Goal: Task Accomplishment & Management: Manage account settings

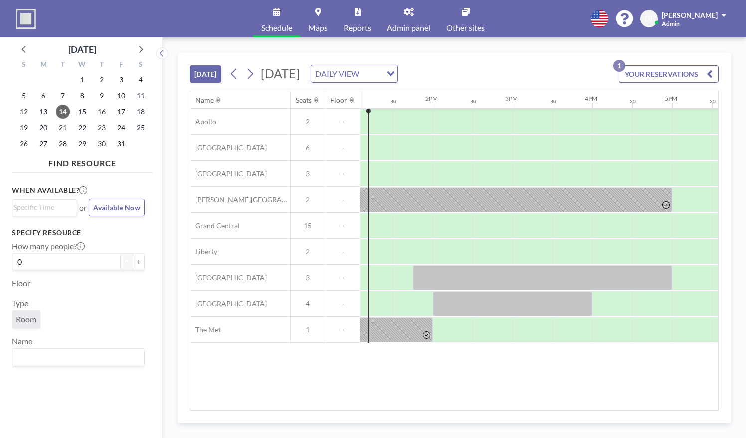
scroll to position [0, 1048]
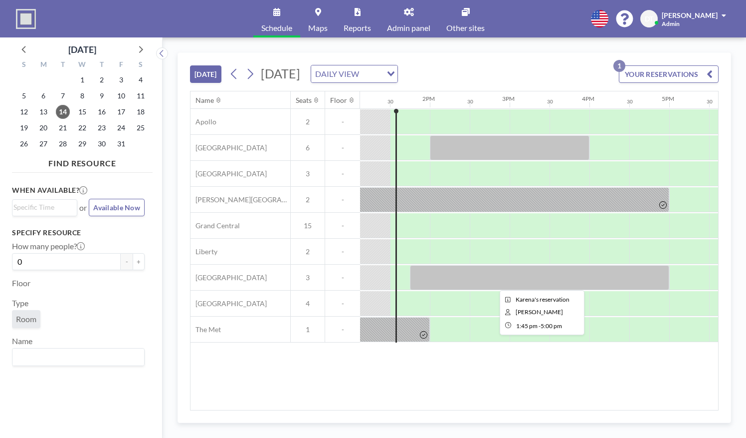
click at [464, 266] on div at bounding box center [539, 277] width 259 height 25
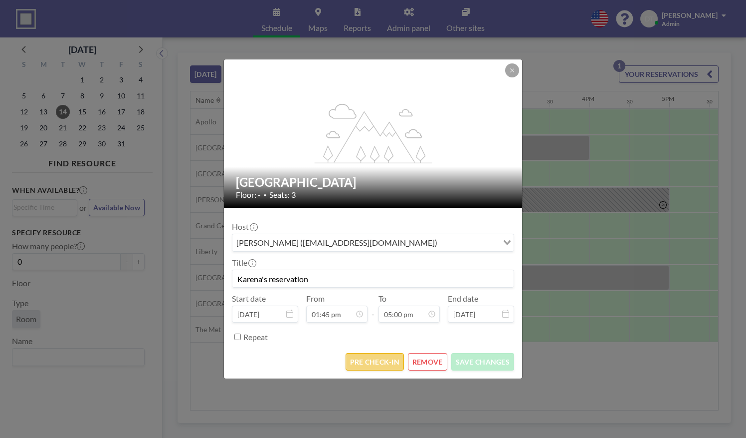
click at [383, 362] on button "PRE CHECK-IN" at bounding box center [375, 361] width 58 height 17
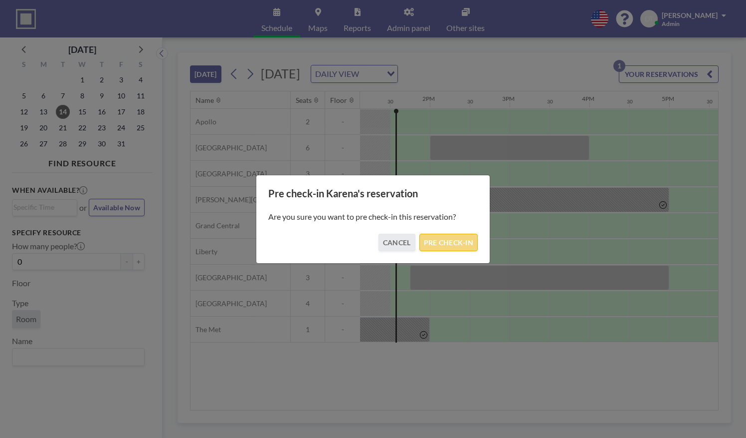
click at [451, 241] on button "PRE CHECK-IN" at bounding box center [449, 241] width 58 height 17
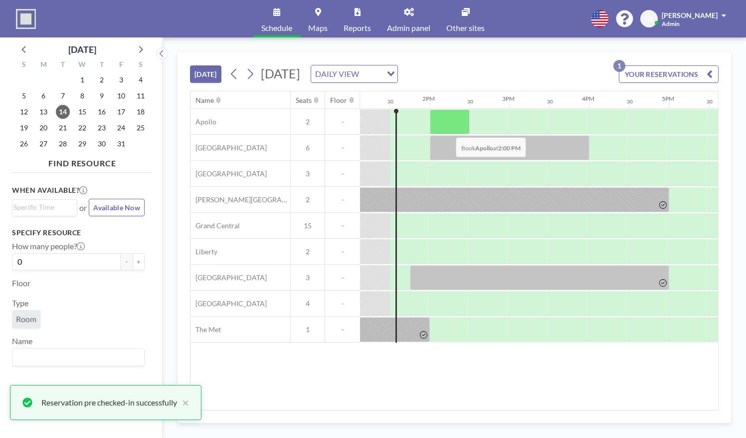
click at [447, 128] on div at bounding box center [450, 121] width 40 height 25
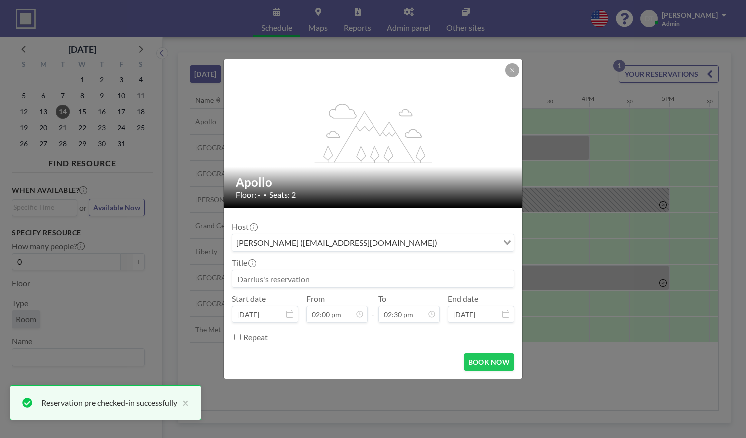
click at [551, 205] on div "flex-grow: 1.2; Apollo Floor: - • Seats: 2 Host [PERSON_NAME] ([EMAIL_ADDRESS][…" at bounding box center [373, 219] width 746 height 438
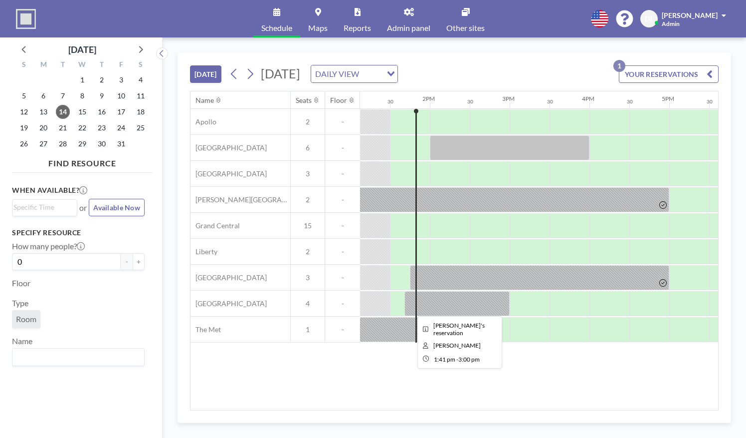
click at [449, 295] on div at bounding box center [457, 303] width 105 height 25
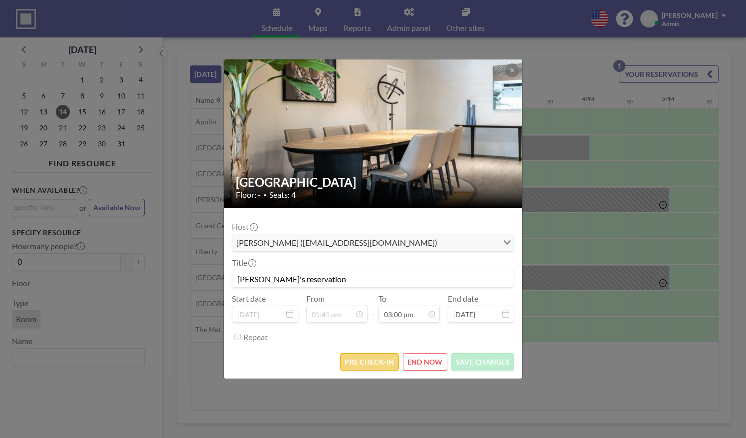
scroll to position [533, 0]
click at [373, 365] on button "PRE CHECK-IN" at bounding box center [369, 361] width 58 height 17
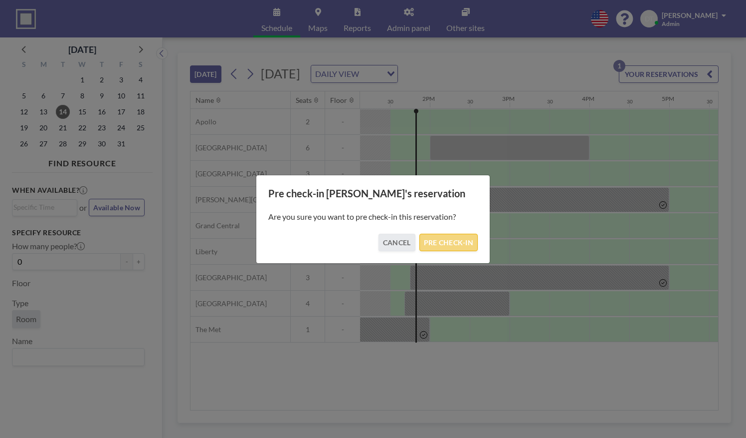
click at [460, 248] on button "PRE CHECK-IN" at bounding box center [449, 241] width 58 height 17
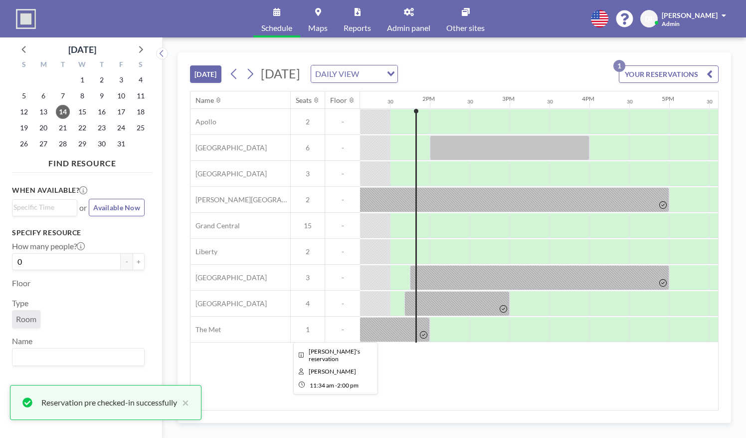
click at [393, 325] on div at bounding box center [333, 329] width 194 height 25
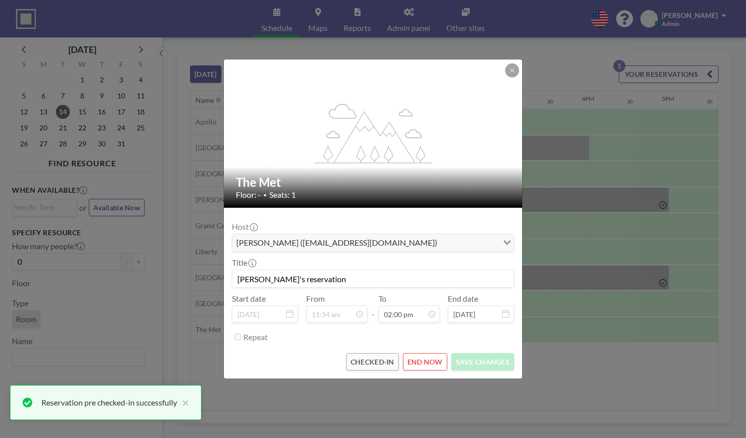
scroll to position [497, 0]
click at [554, 300] on div "flex-grow: 1.2; The Met Floor: - • Seats: 1 Host [PERSON_NAME] ([EMAIL_ADDRESS]…" at bounding box center [373, 219] width 746 height 438
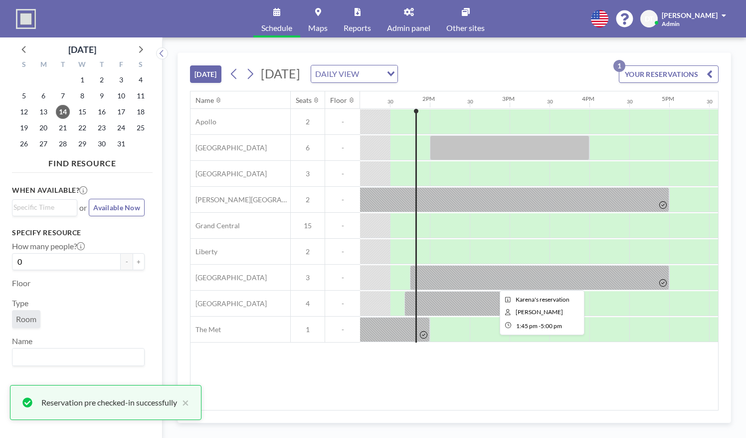
click at [543, 272] on div at bounding box center [539, 277] width 259 height 25
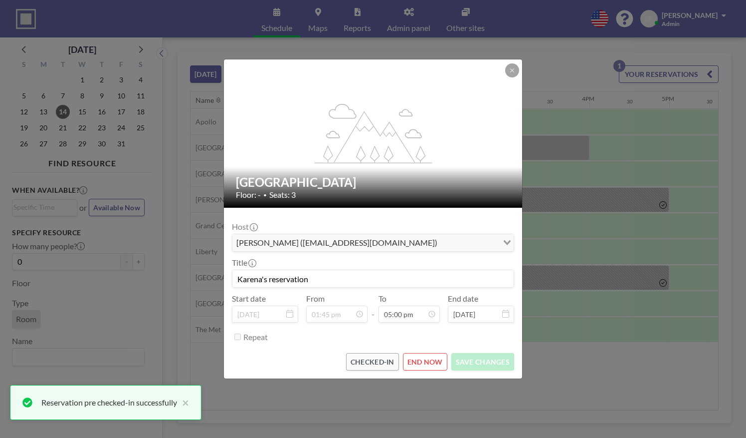
click at [570, 198] on div "flex-grow: 1.2; Penn Station Floor: - • Seats: 3 Host [PERSON_NAME] ([EMAIL_ADD…" at bounding box center [373, 219] width 746 height 438
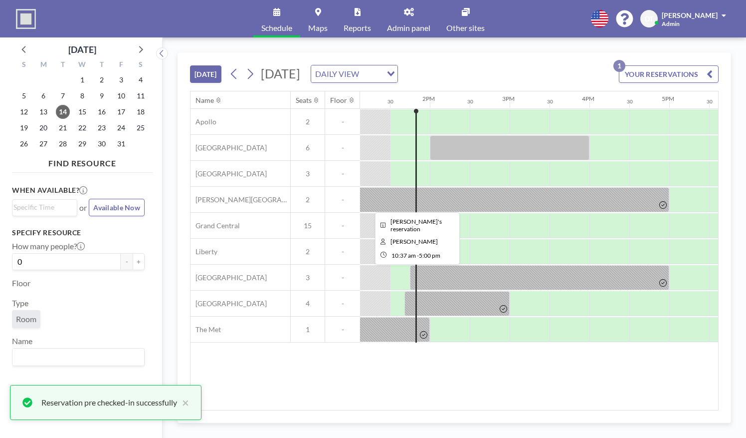
click at [570, 198] on div at bounding box center [414, 199] width 509 height 25
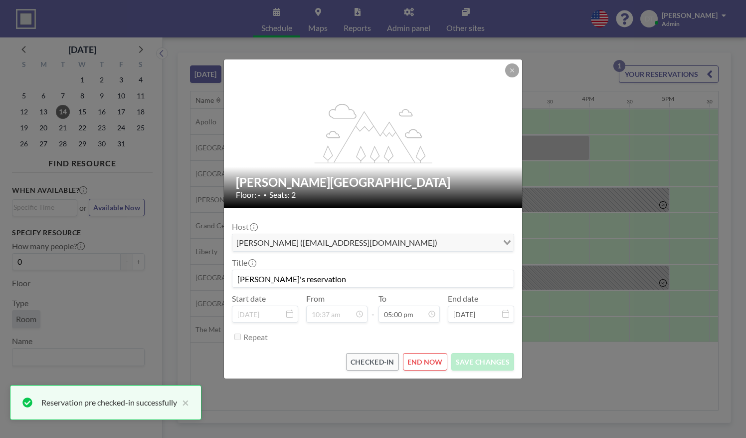
click at [570, 198] on div "flex-grow: 1.2; [PERSON_NAME][GEOGRAPHIC_DATA] Floor: - • Seats: 2 Host [PERSON…" at bounding box center [373, 219] width 746 height 438
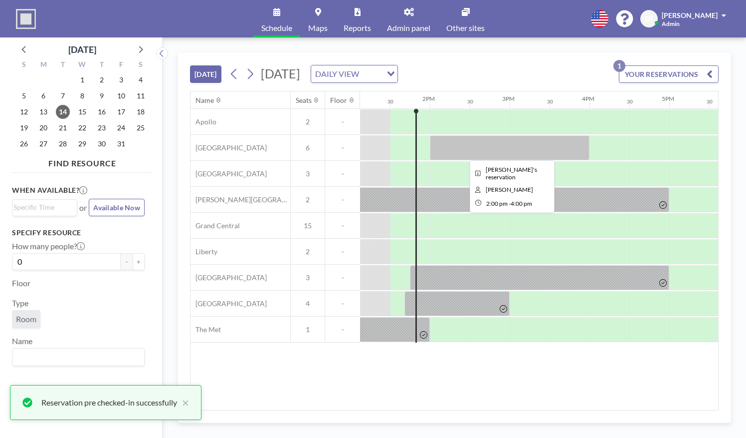
click at [544, 142] on div at bounding box center [510, 147] width 160 height 25
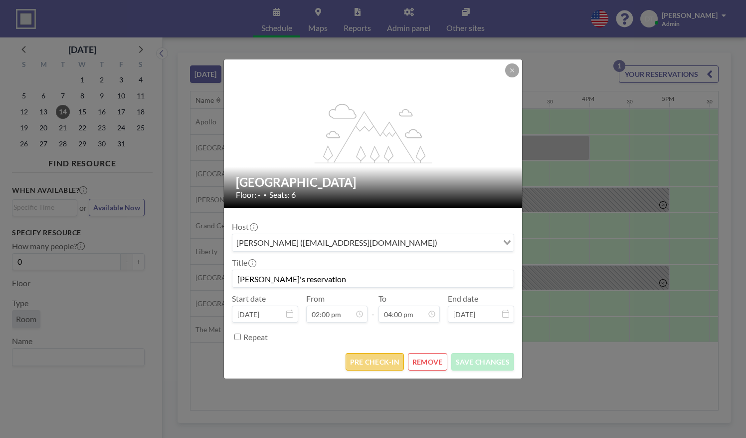
click at [365, 360] on button "PRE CHECK-IN" at bounding box center [375, 361] width 58 height 17
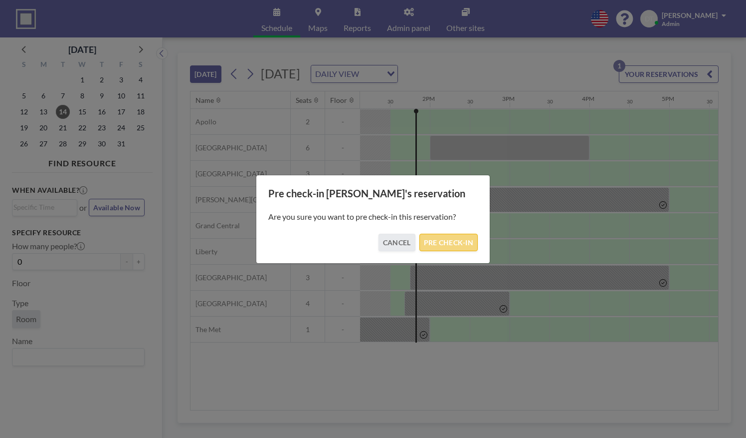
click at [442, 241] on button "PRE CHECK-IN" at bounding box center [449, 241] width 58 height 17
